Goal: Task Accomplishment & Management: Use online tool/utility

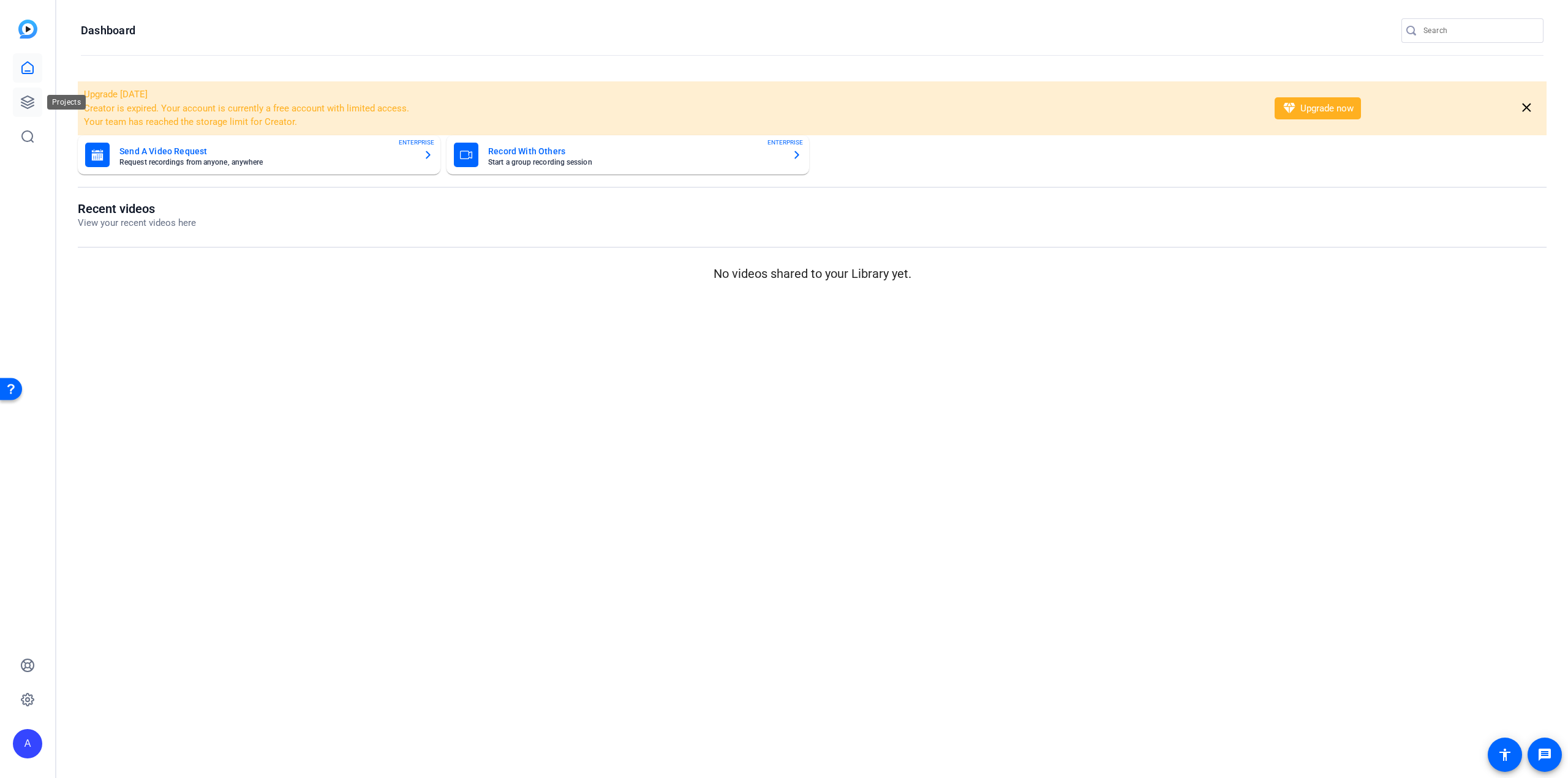
click at [24, 101] on icon at bounding box center [28, 102] width 15 height 15
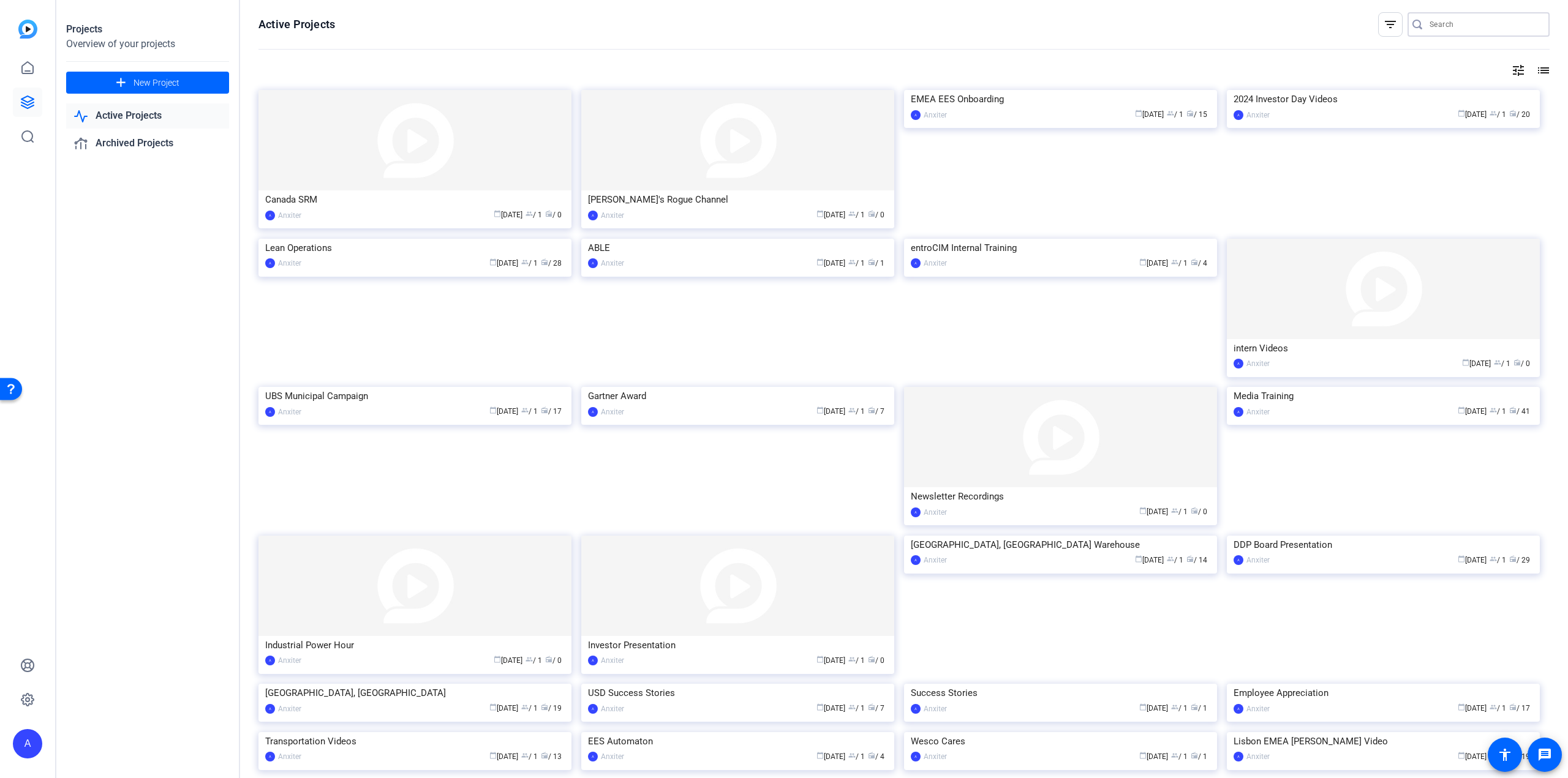
click at [1431, 23] on input "Search" at bounding box center [1484, 24] width 110 height 15
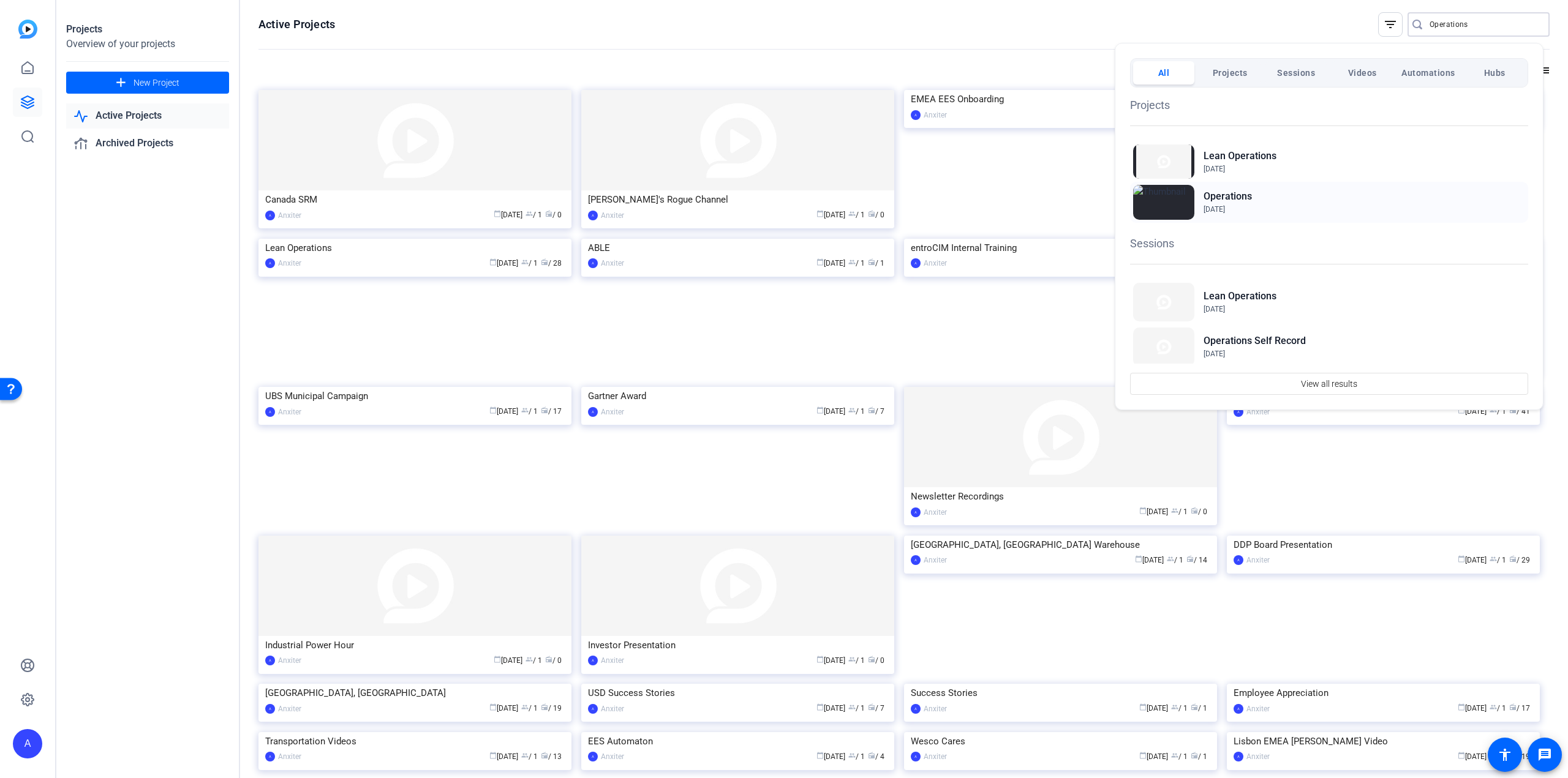
type input "Operations"
click at [1249, 196] on h2 "Operations" at bounding box center [1228, 196] width 49 height 15
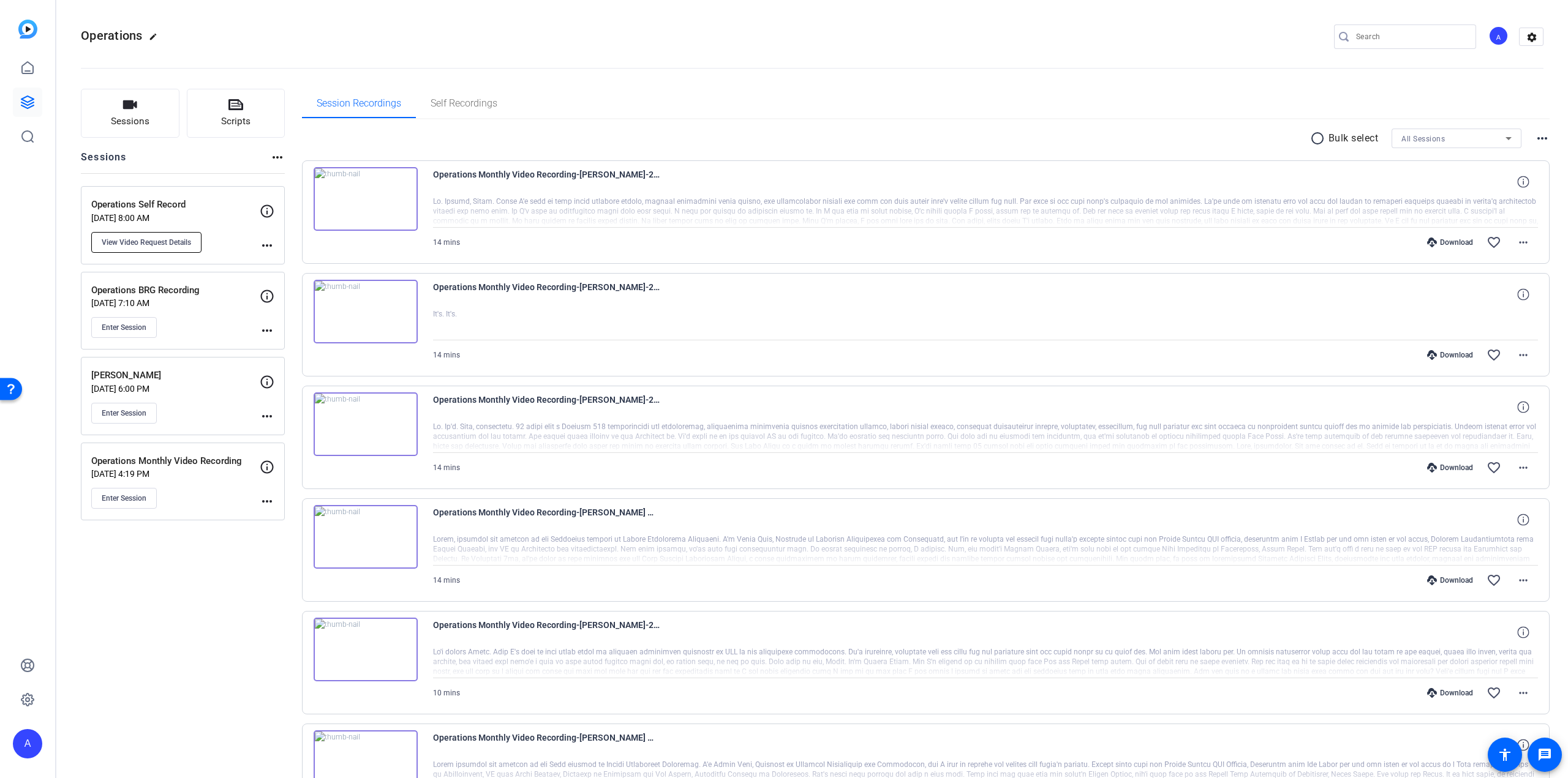
click at [166, 241] on span "View Video Request Details" at bounding box center [146, 243] width 89 height 10
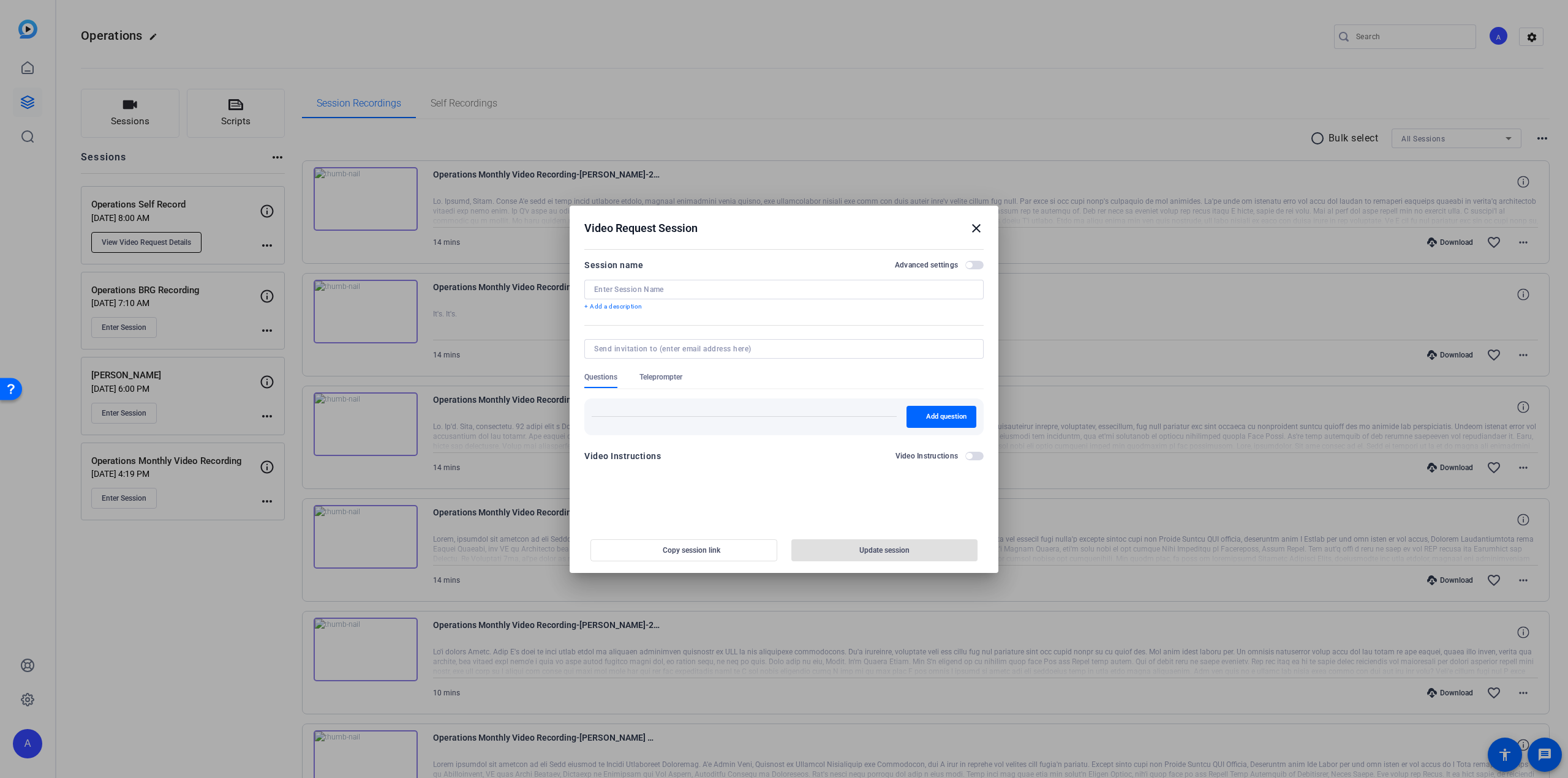
type input "Operations Self Record"
click at [650, 373] on span "Teleprompter" at bounding box center [661, 377] width 43 height 10
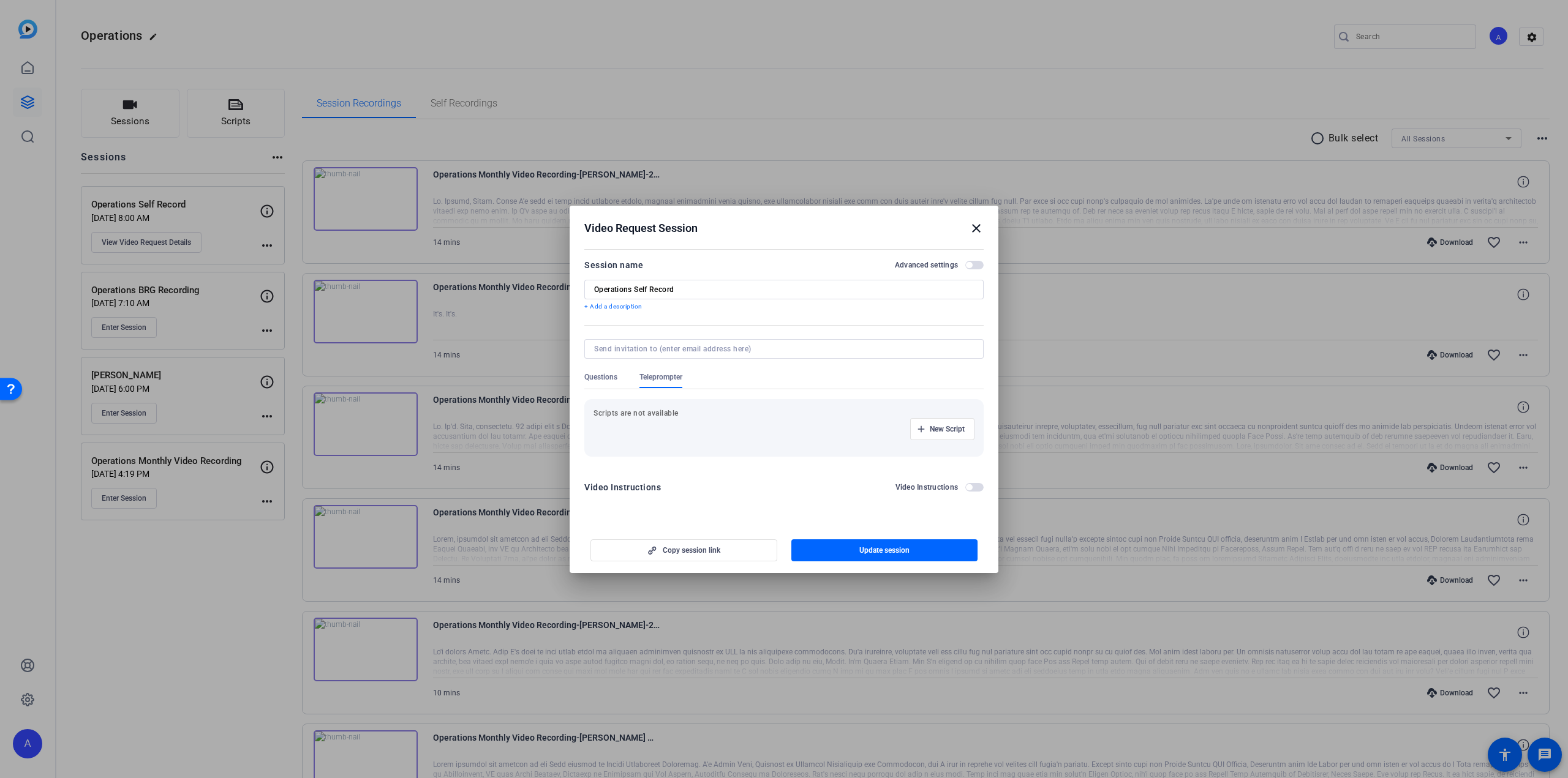
click at [978, 227] on mat-icon "close" at bounding box center [976, 228] width 15 height 15
